Goal: Transaction & Acquisition: Purchase product/service

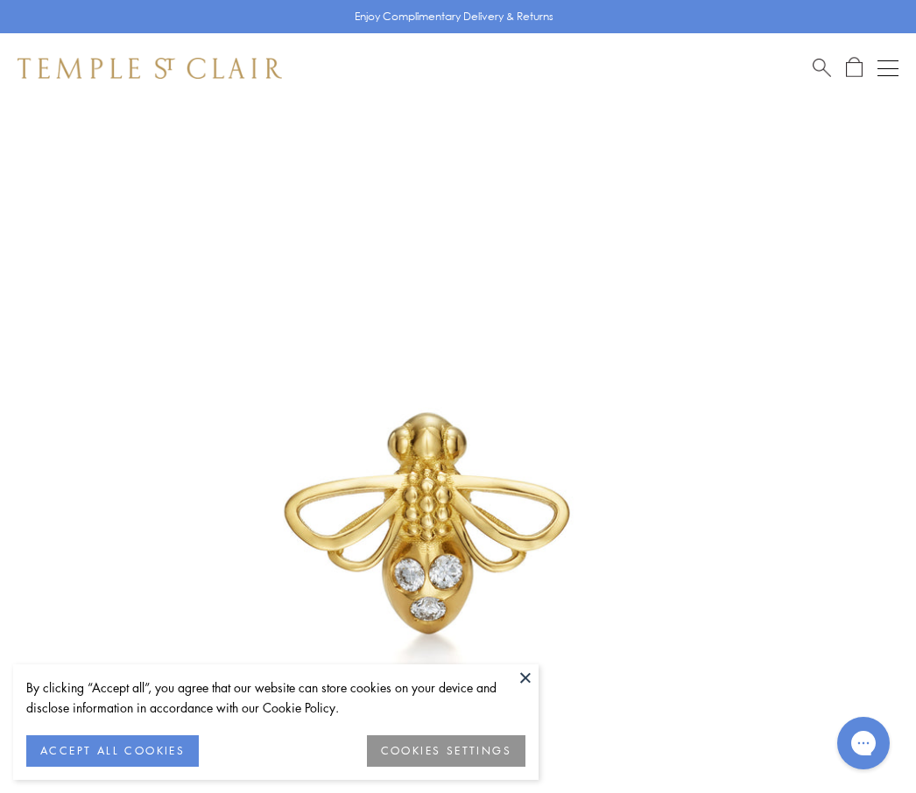
click at [534, 681] on button at bounding box center [525, 678] width 26 height 26
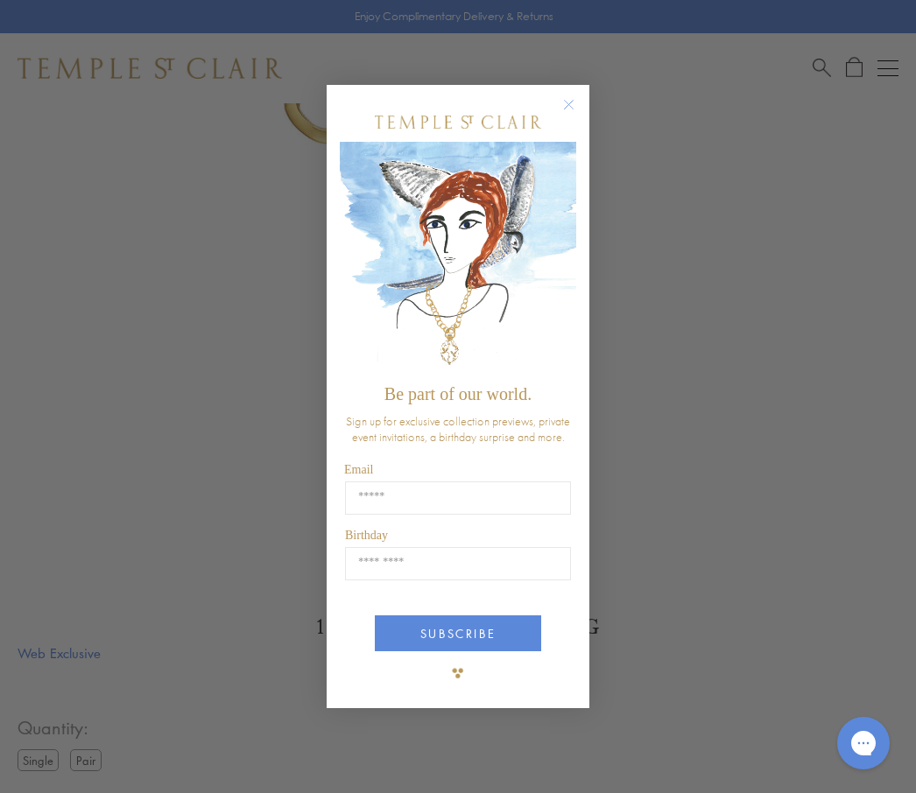
scroll to position [417, 0]
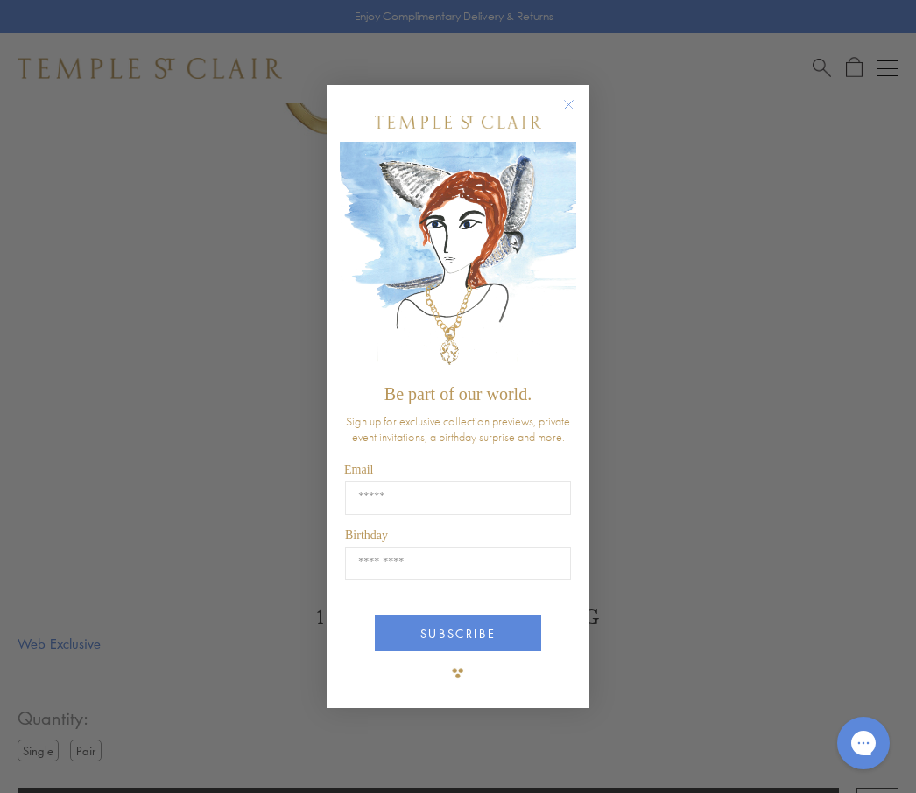
click at [589, 127] on div "Close dialog Be part of our world. Sign up for exclusive collection previews, p…" at bounding box center [458, 396] width 298 height 659
click at [567, 116] on circle "Close dialog" at bounding box center [569, 105] width 21 height 21
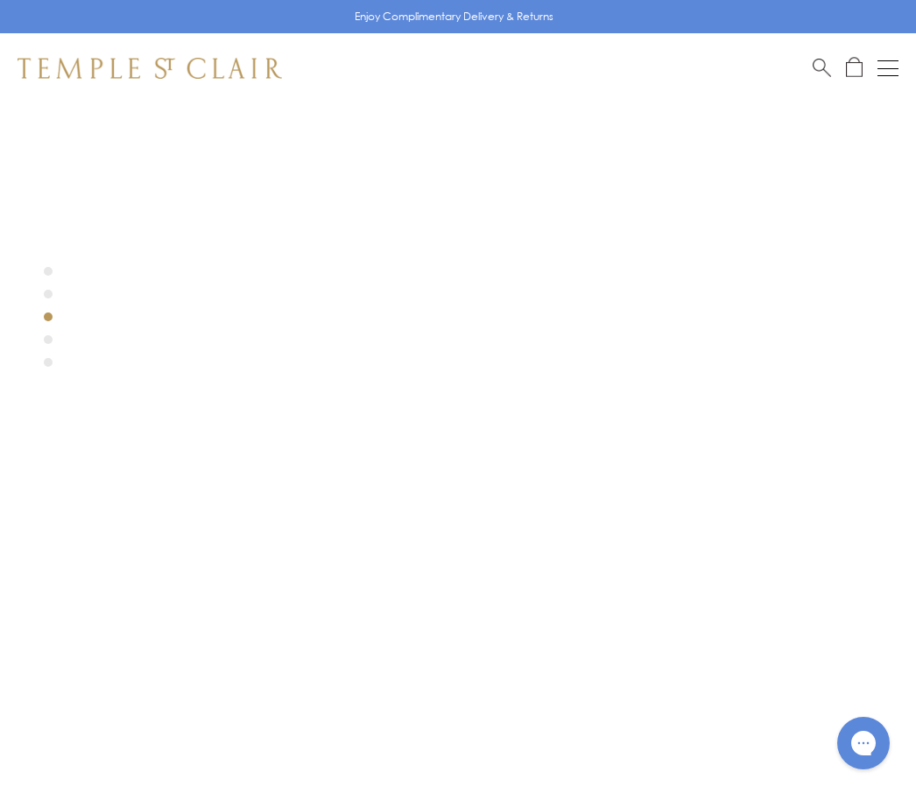
scroll to position [0, 0]
click at [61, 297] on div at bounding box center [432, 535] width 864 height 864
click at [57, 293] on div at bounding box center [432, 535] width 864 height 864
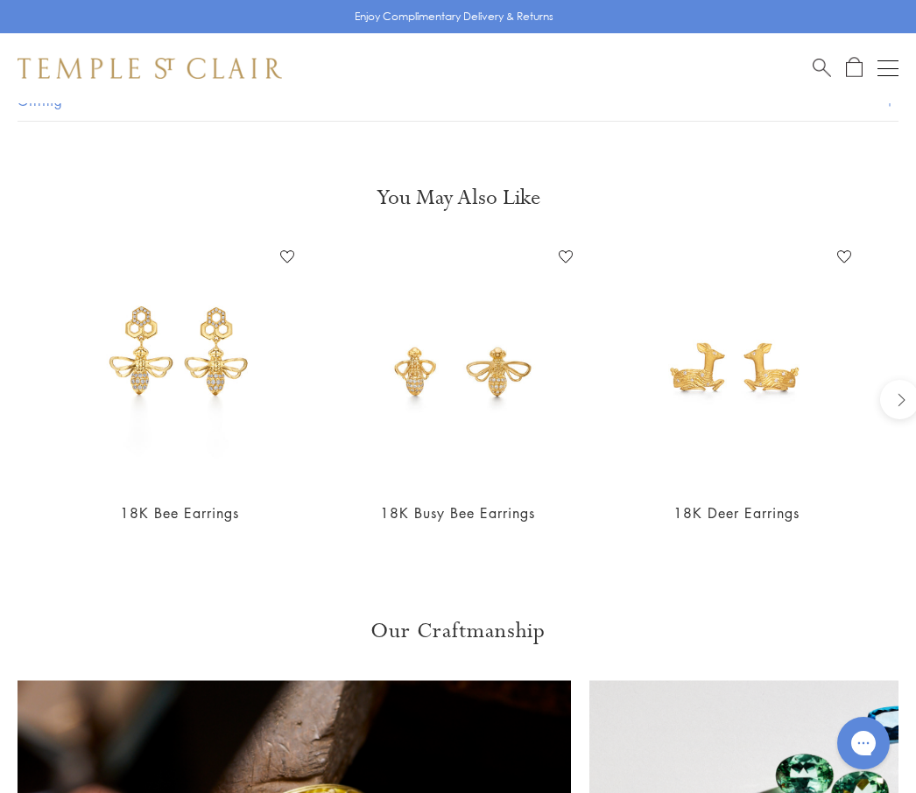
scroll to position [1436, 0]
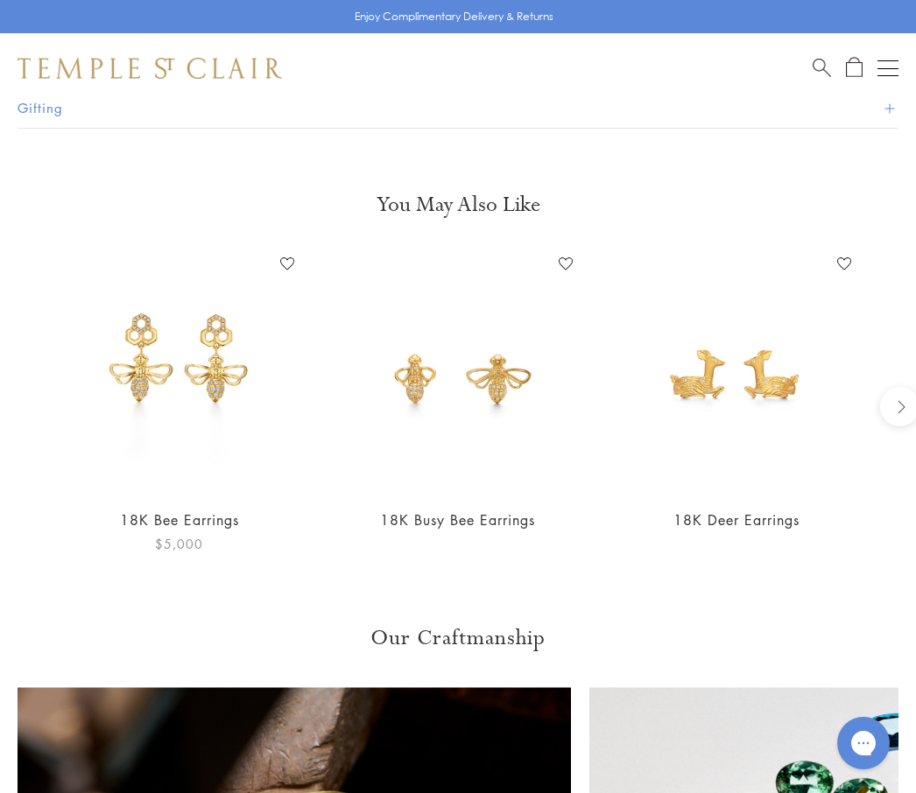
click at [208, 355] on img at bounding box center [179, 371] width 243 height 243
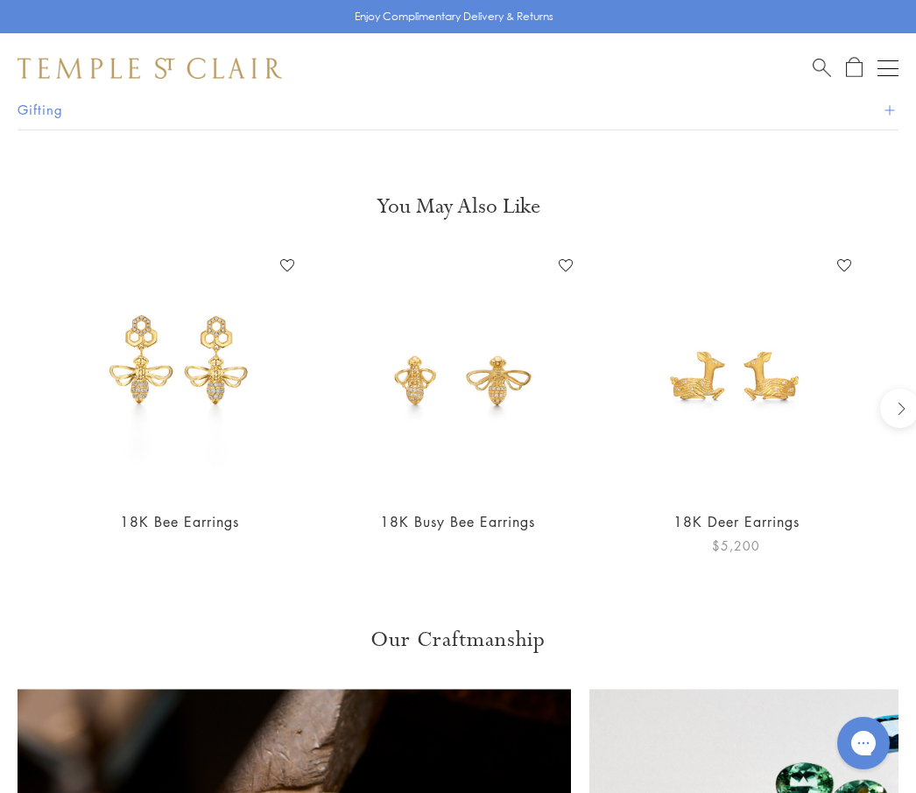
click at [757, 389] on img at bounding box center [736, 372] width 243 height 243
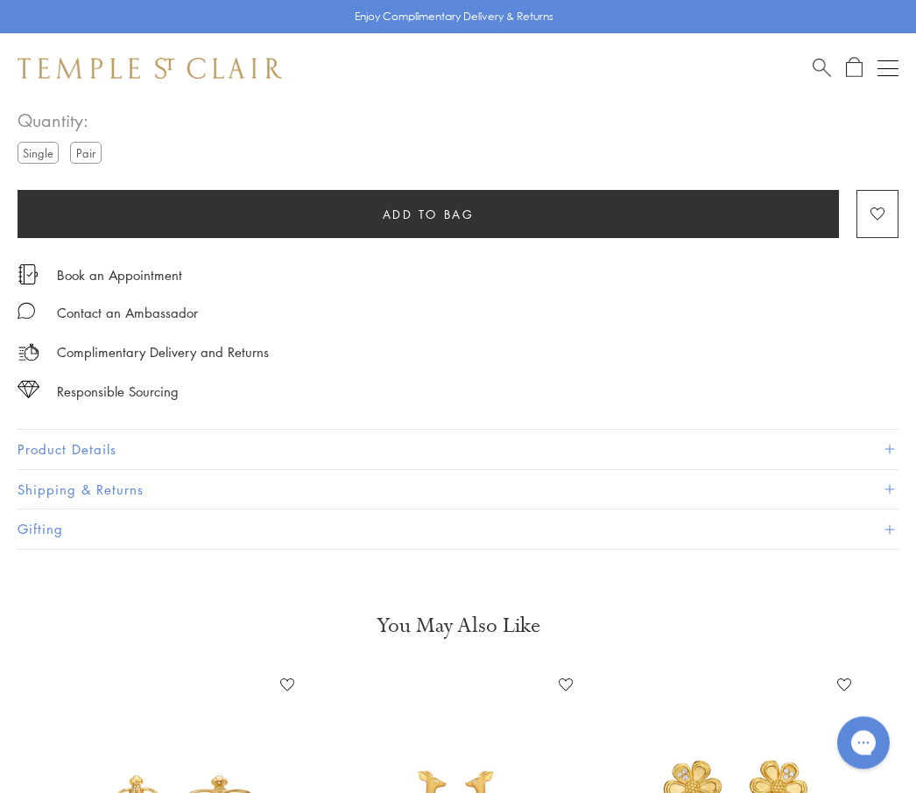
scroll to position [990, 0]
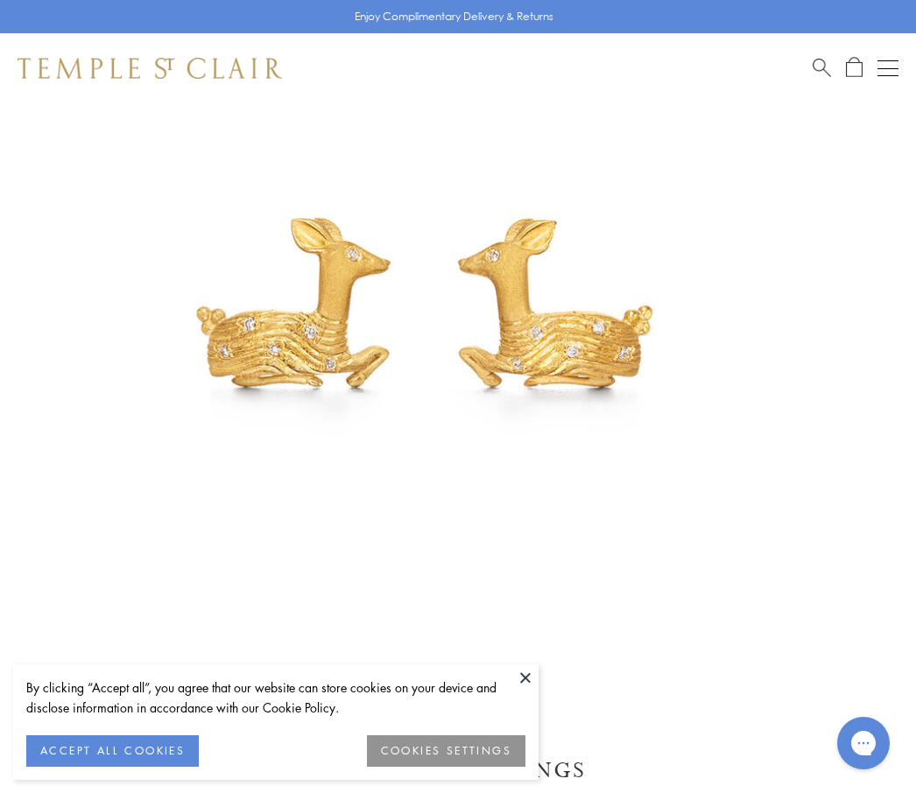
scroll to position [201, 0]
